Goal: Go to known website: Access a specific website the user already knows

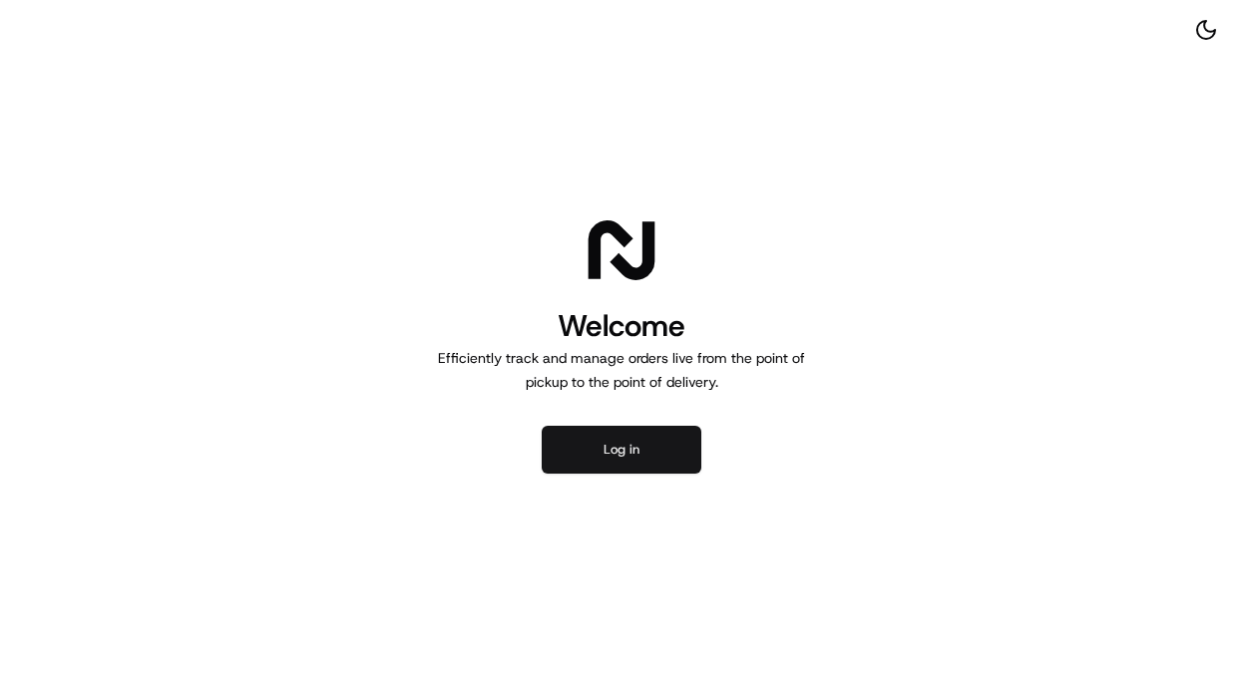
click at [620, 456] on button "Log in" at bounding box center [622, 450] width 160 height 48
